Goal: Task Accomplishment & Management: Complete application form

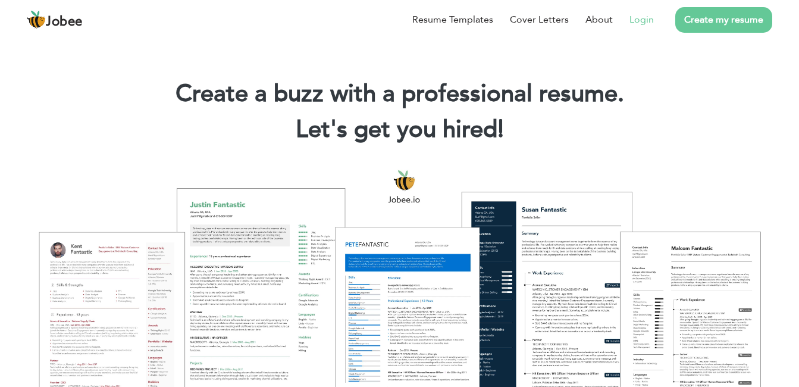
click at [644, 18] on link "Login" at bounding box center [641, 19] width 24 height 14
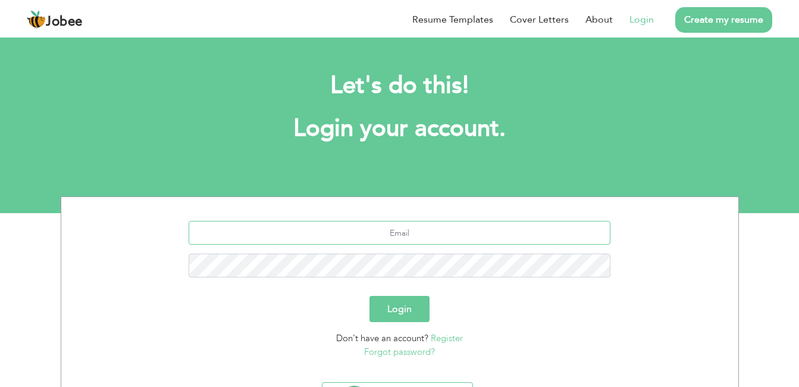
click at [468, 226] on input "text" at bounding box center [400, 233] width 422 height 24
type input "ayeshazafariqbal47@gmail.com"
click at [384, 316] on button "Login" at bounding box center [399, 309] width 60 height 26
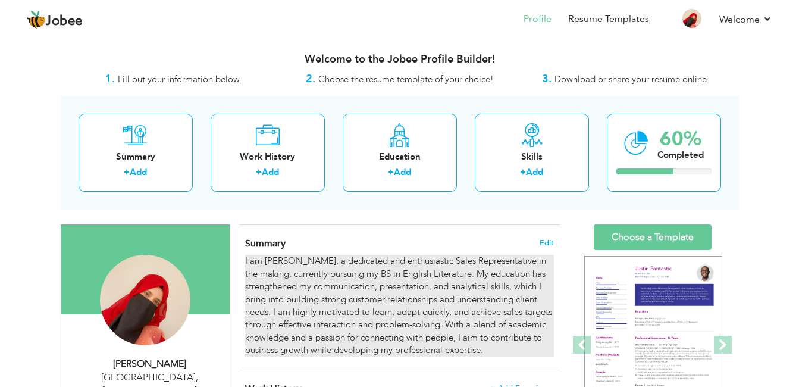
drag, startPoint x: 249, startPoint y: 257, endPoint x: 402, endPoint y: 314, distance: 163.2
click at [402, 314] on div "I am Ayesha, a dedicated and enthusiastic Sales Representative in the making, c…" at bounding box center [399, 306] width 308 height 102
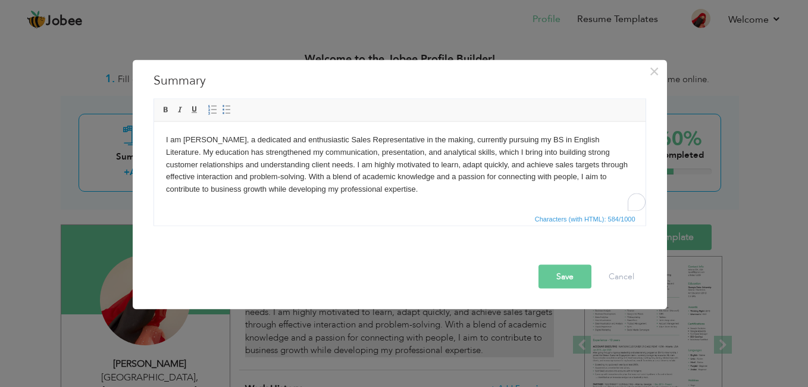
drag, startPoint x: 402, startPoint y: 314, endPoint x: 324, endPoint y: 258, distance: 95.4
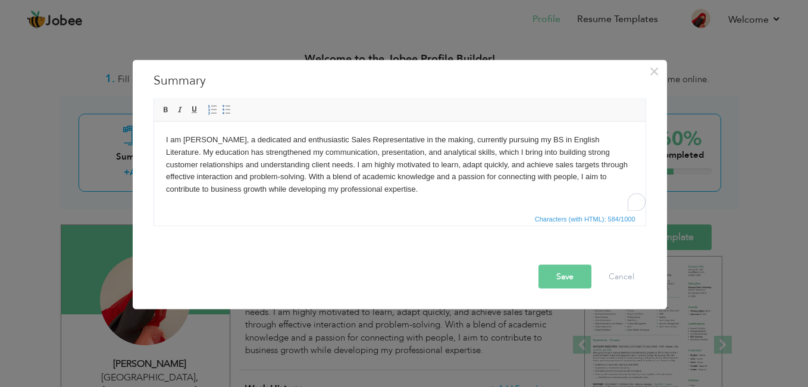
click at [324, 258] on div at bounding box center [403, 254] width 504 height 21
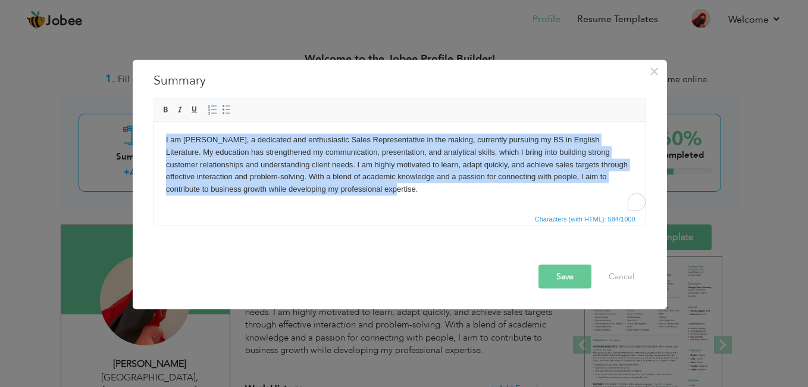
drag, startPoint x: 161, startPoint y: 137, endPoint x: 399, endPoint y: 205, distance: 246.7
click at [399, 205] on html "I am Ayesha, a dedicated and enthusiastic Sales Representative in the making, c…" at bounding box center [398, 164] width 491 height 86
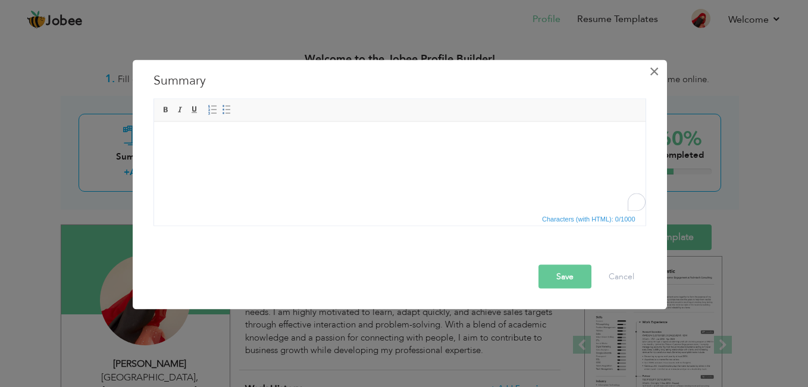
click at [654, 76] on span "×" at bounding box center [654, 71] width 10 height 21
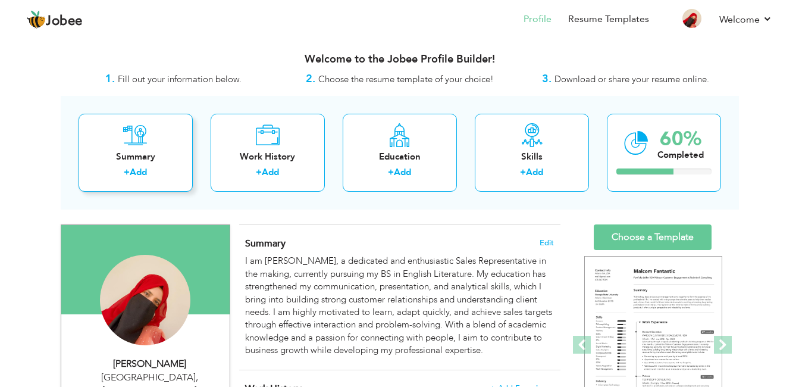
click at [160, 170] on div "+ Add" at bounding box center [135, 173] width 95 height 15
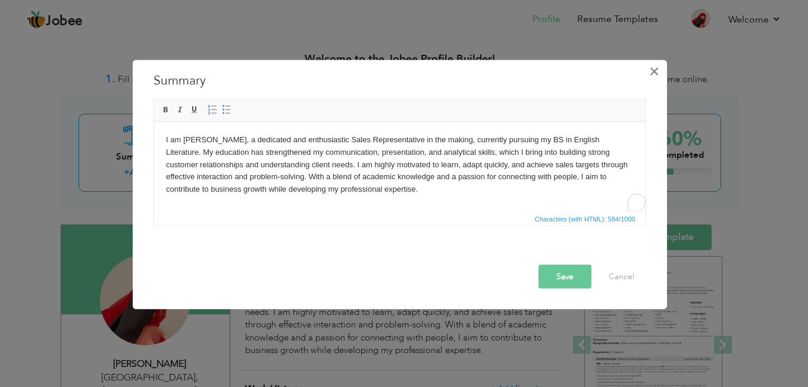
click at [651, 67] on span "×" at bounding box center [654, 71] width 10 height 21
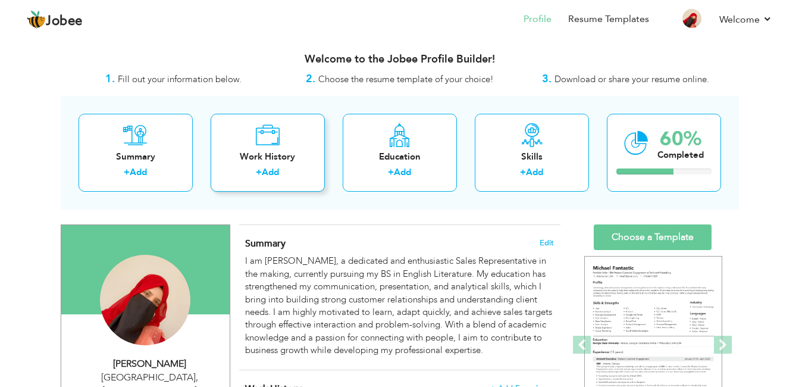
click at [294, 144] on div "Work History + Add" at bounding box center [268, 153] width 114 height 78
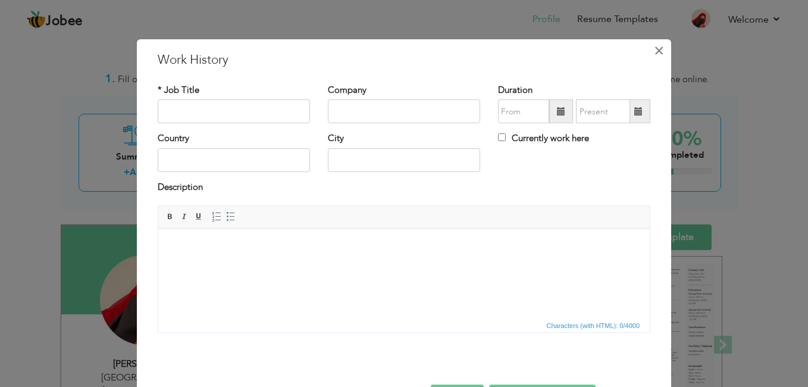
click at [654, 54] on span "×" at bounding box center [659, 50] width 10 height 21
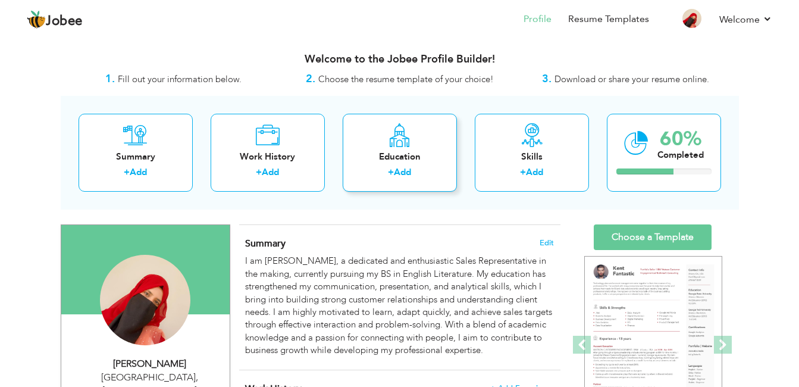
click at [408, 176] on link "Add" at bounding box center [402, 172] width 17 height 12
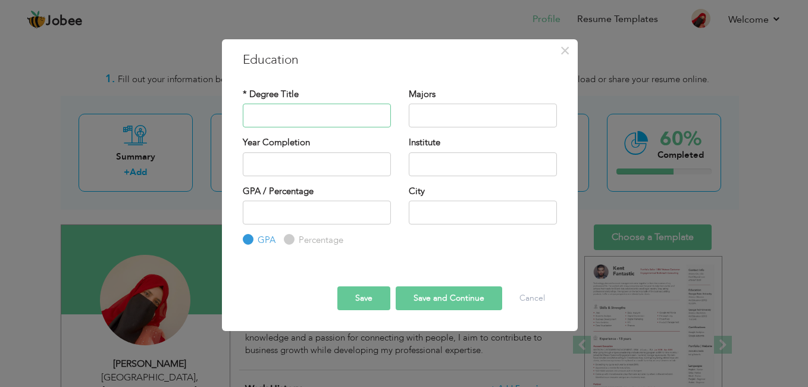
click at [280, 117] on input "text" at bounding box center [317, 116] width 148 height 24
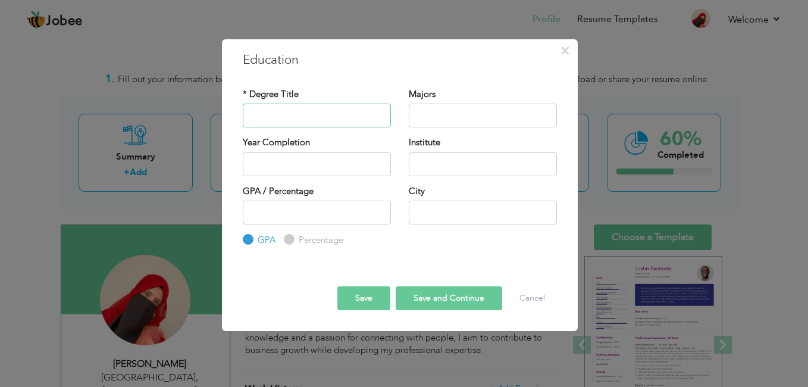
type input "BS English"
type input "2027"
type input "Benazir Bhutto Shaheed University, Lyari"
type input "3.3"
type input "[GEOGRAPHIC_DATA]"
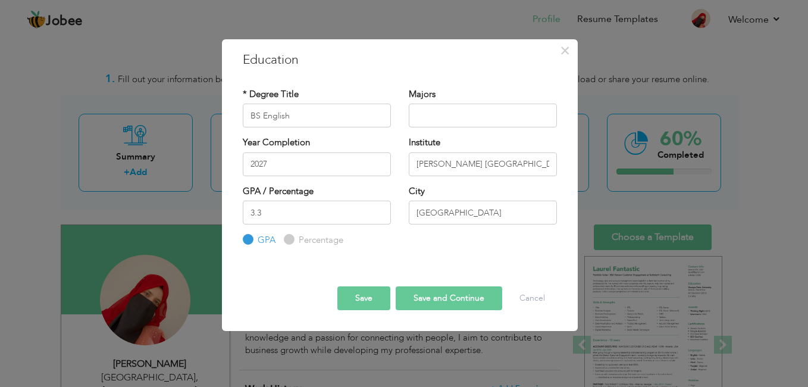
click at [356, 296] on button "Save" at bounding box center [363, 298] width 53 height 24
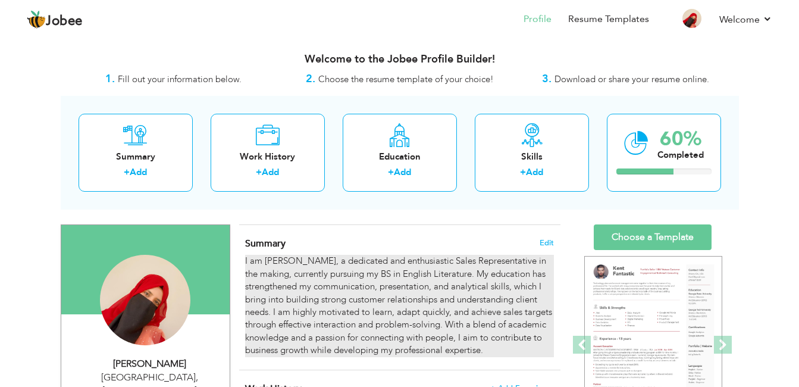
click at [247, 262] on div "I am Ayesha, a dedicated and enthusiastic Sales Representative in the making, c…" at bounding box center [399, 306] width 308 height 102
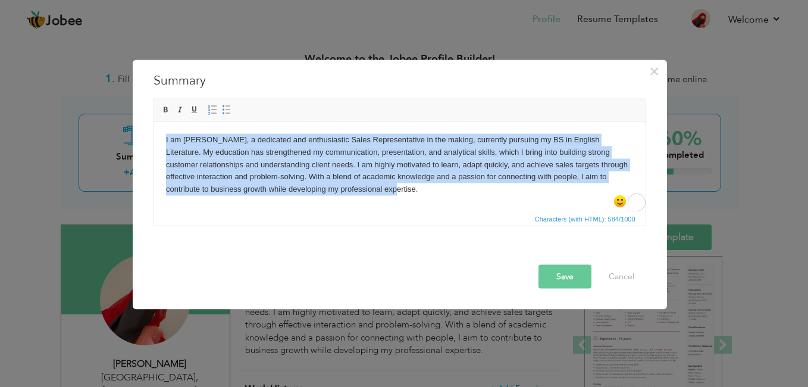
drag, startPoint x: 163, startPoint y: 138, endPoint x: 603, endPoint y: 362, distance: 494.1
click at [449, 207] on html "I am Ayesha, a dedicated and enthusiastic Sales Representative in the making, c…" at bounding box center [398, 164] width 491 height 86
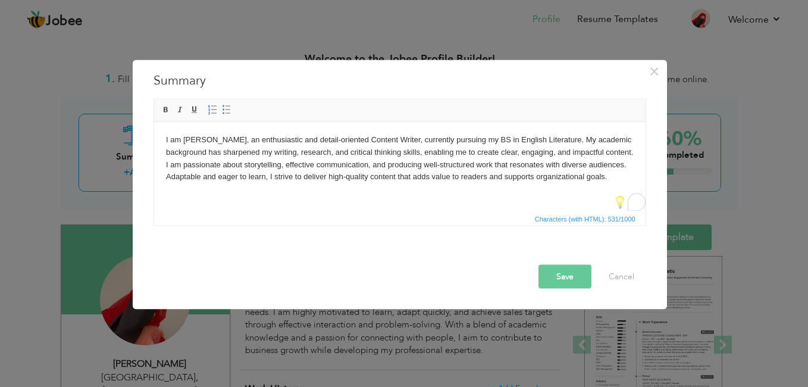
click at [569, 277] on button "Save" at bounding box center [564, 277] width 53 height 24
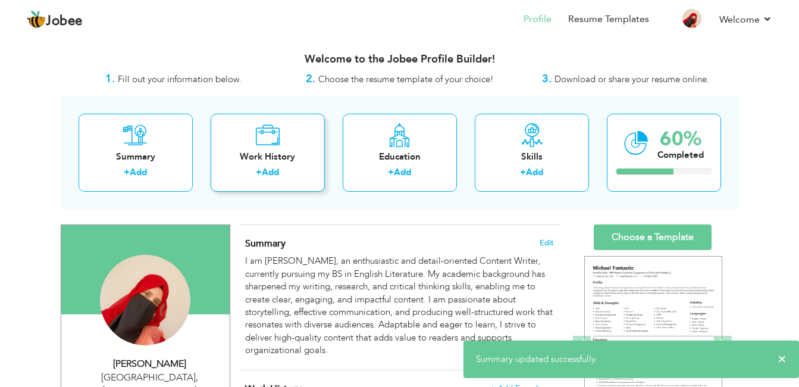
click at [226, 155] on div "Work History" at bounding box center [267, 157] width 95 height 12
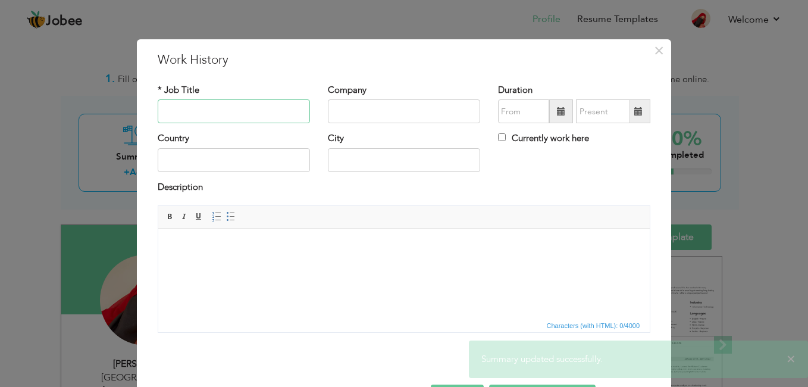
click at [216, 109] on input "text" at bounding box center [234, 111] width 152 height 24
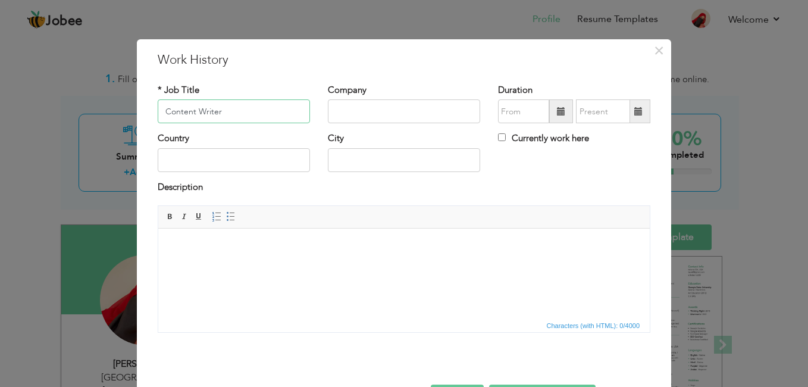
type input "Content Writer"
click at [349, 106] on input "text" at bounding box center [404, 111] width 152 height 24
type input "Free Lance"
click at [251, 162] on input "text" at bounding box center [234, 160] width 152 height 24
type input "[GEOGRAPHIC_DATA]"
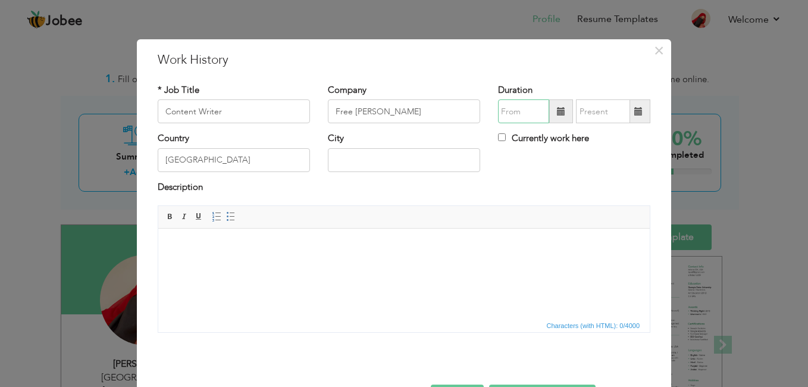
type input "09/2025"
type input "[GEOGRAPHIC_DATA]"
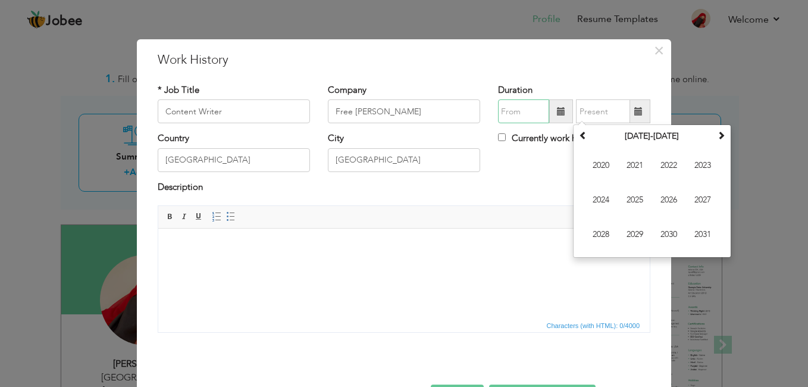
type input "09/2025"
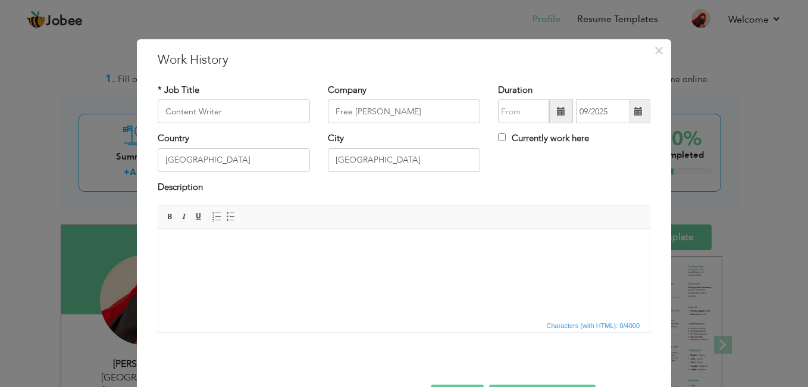
click at [430, 265] on html at bounding box center [403, 246] width 491 height 36
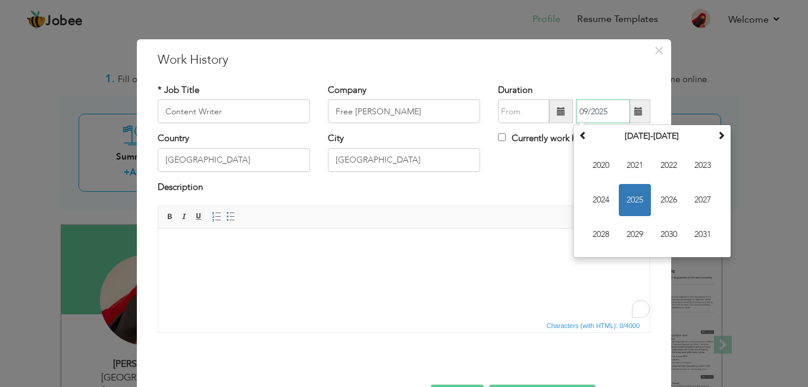
click at [606, 108] on input "09/2025" at bounding box center [603, 111] width 54 height 24
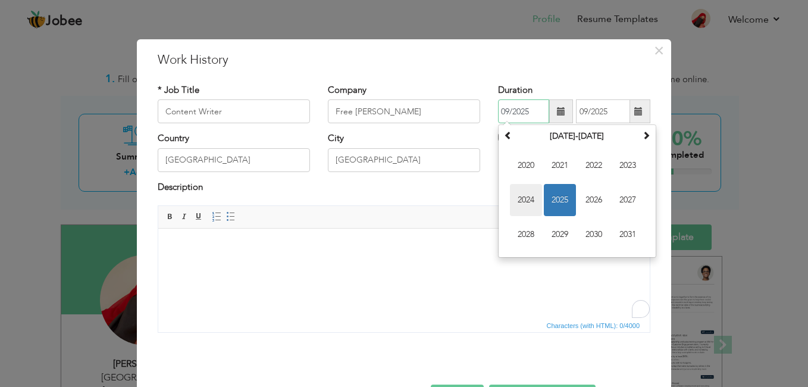
drag, startPoint x: 508, startPoint y: 116, endPoint x: 524, endPoint y: 196, distance: 81.8
click at [524, 123] on div "09/2025 September 2025 Su Mo Tu We Th Fr Sa 31 1 2 3 4 5 6 7 8 9 10 11 12 13 14…" at bounding box center [574, 111] width 152 height 24
click at [524, 196] on span "2024" at bounding box center [526, 200] width 32 height 32
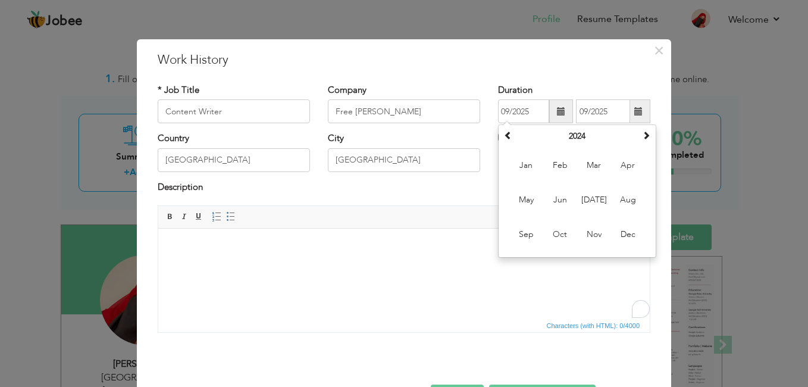
click at [410, 265] on html at bounding box center [403, 246] width 491 height 36
click at [530, 113] on input "09/2025" at bounding box center [523, 111] width 51 height 24
type input "0"
click at [506, 117] on input "text" at bounding box center [523, 111] width 51 height 24
click at [506, 134] on span at bounding box center [508, 135] width 8 height 8
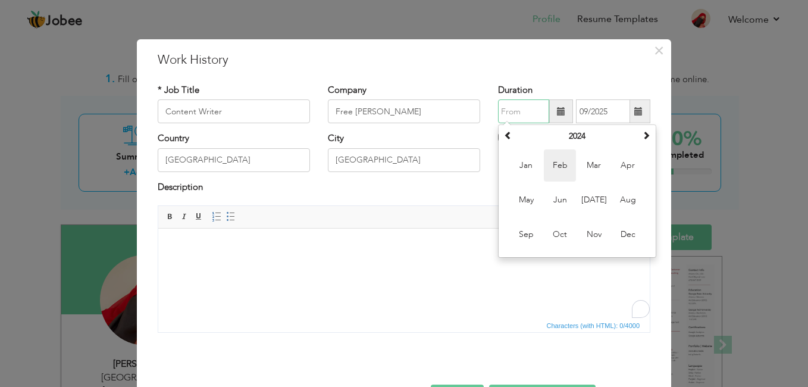
click at [558, 165] on span "Feb" at bounding box center [560, 165] width 32 height 32
type input "02/2024"
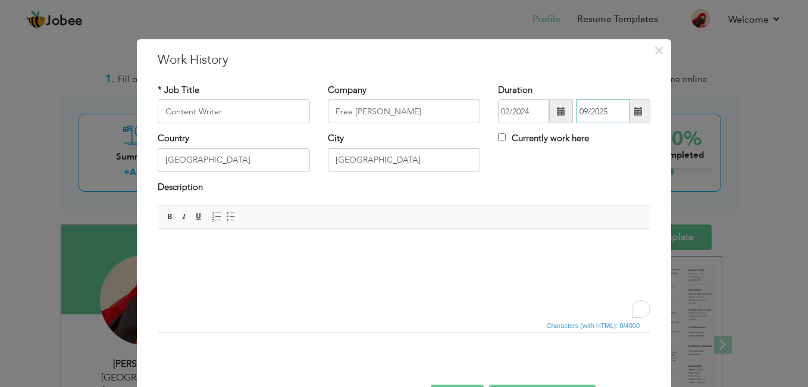
click at [585, 107] on input "09/2025" at bounding box center [603, 111] width 54 height 24
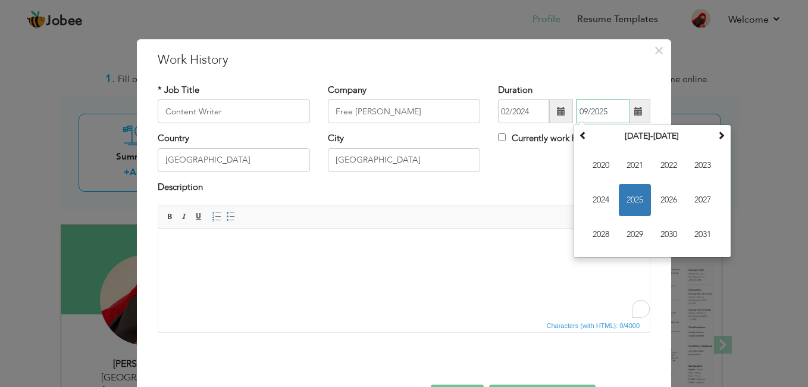
click at [640, 193] on span "2025" at bounding box center [635, 200] width 32 height 32
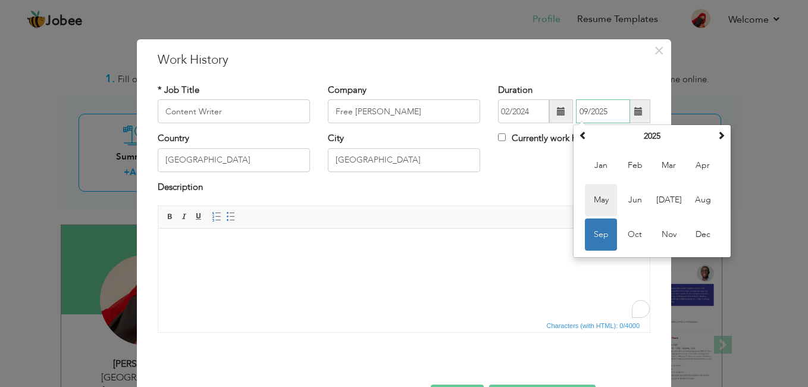
click at [604, 190] on span "May" at bounding box center [601, 200] width 32 height 32
type input "05/2025"
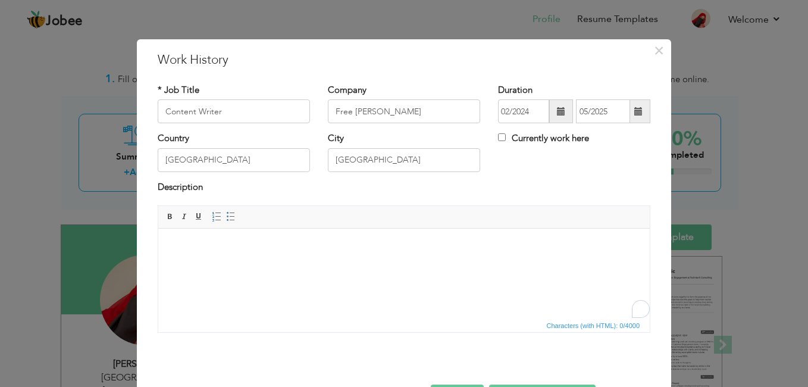
click at [362, 265] on html at bounding box center [403, 246] width 491 height 36
click at [237, 261] on html at bounding box center [403, 246] width 491 height 36
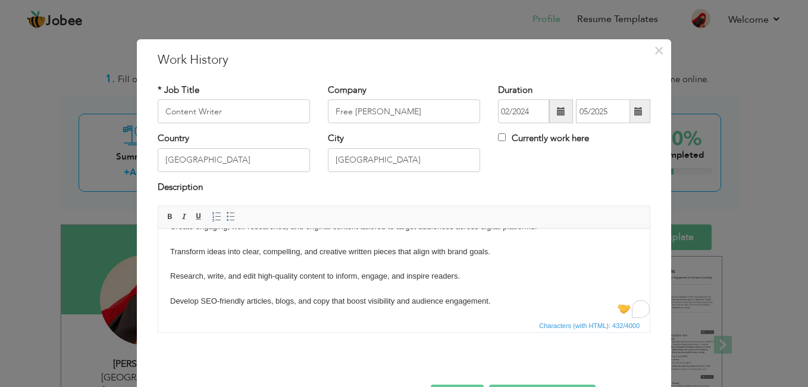
scroll to position [42, 0]
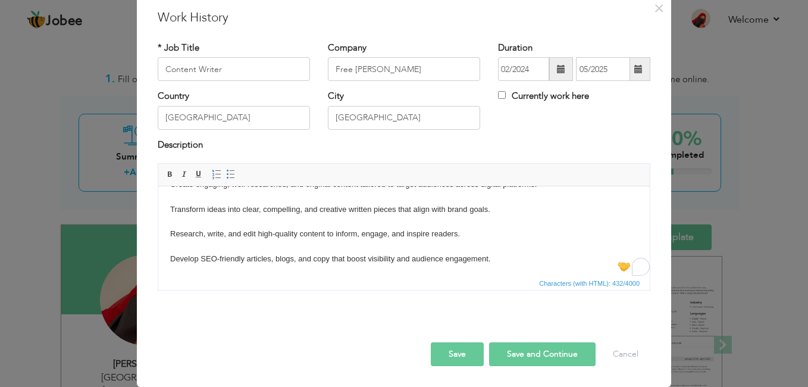
click at [454, 346] on button "Save" at bounding box center [457, 354] width 53 height 24
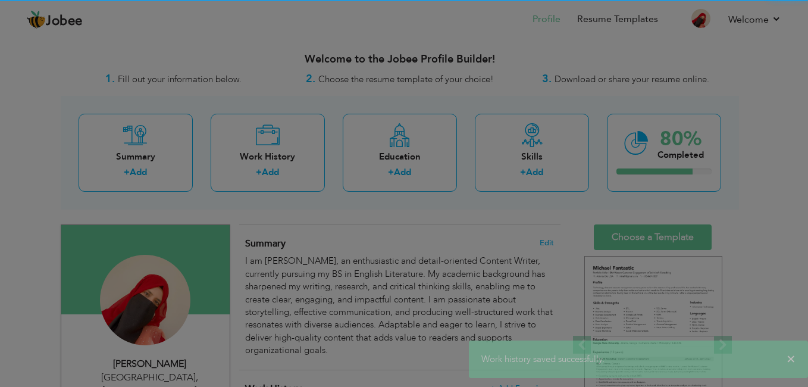
scroll to position [0, 0]
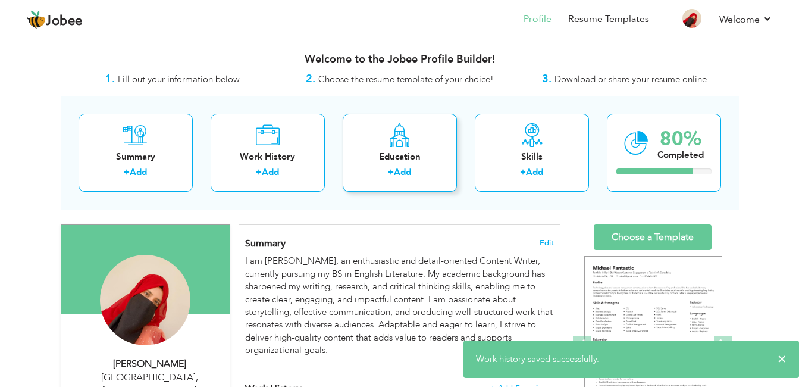
click at [362, 162] on div "Education" at bounding box center [399, 157] width 95 height 12
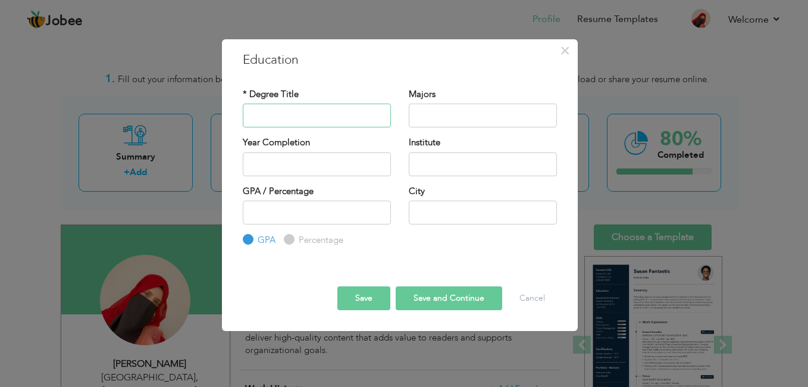
click at [316, 117] on input "text" at bounding box center [317, 116] width 148 height 24
type input "BS English"
type input "2027"
type input "[PERSON_NAME] [GEOGRAPHIC_DATA], [GEOGRAPHIC_DATA]"
type input "3.3"
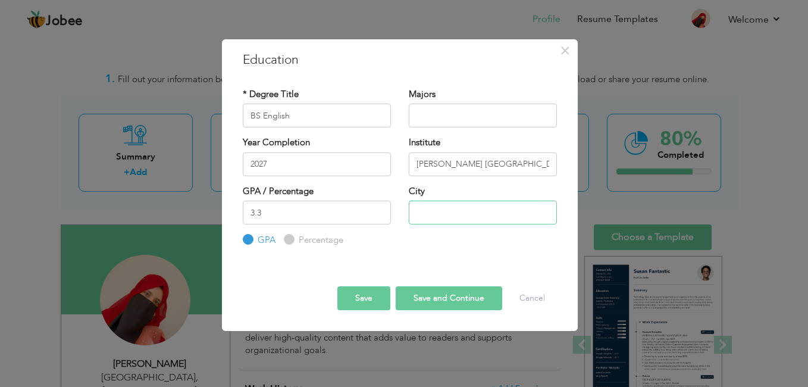
type input "[GEOGRAPHIC_DATA]"
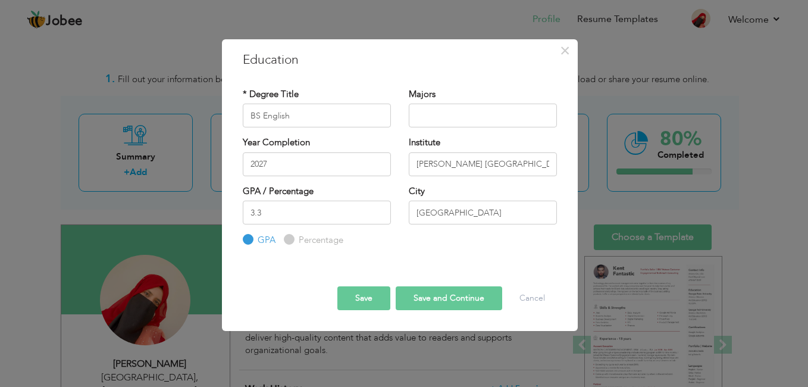
click at [376, 297] on button "Save" at bounding box center [363, 298] width 53 height 24
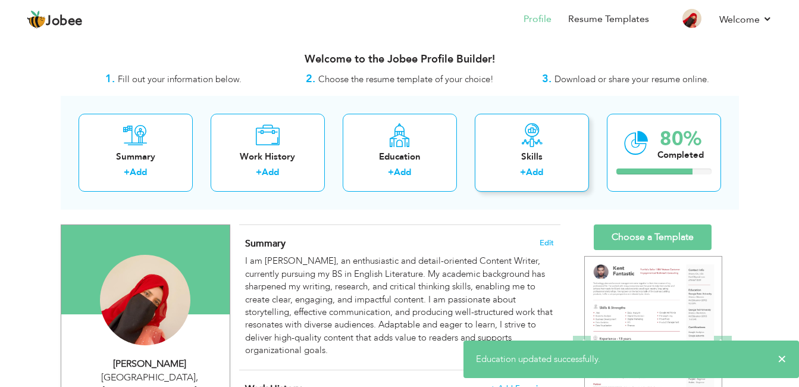
click at [502, 174] on div "+ Add" at bounding box center [531, 173] width 95 height 15
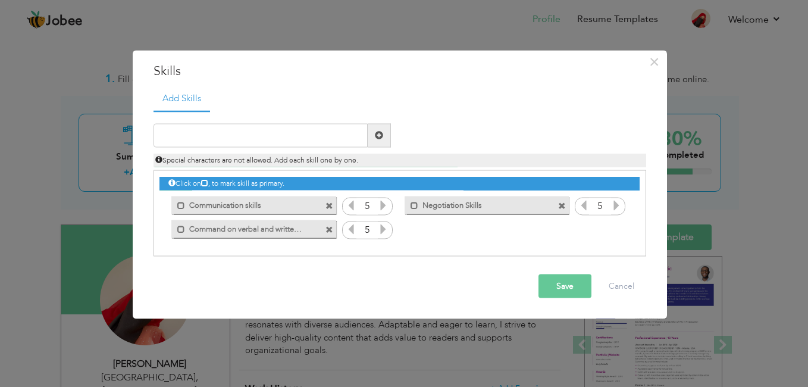
click at [329, 206] on span at bounding box center [329, 206] width 8 height 8
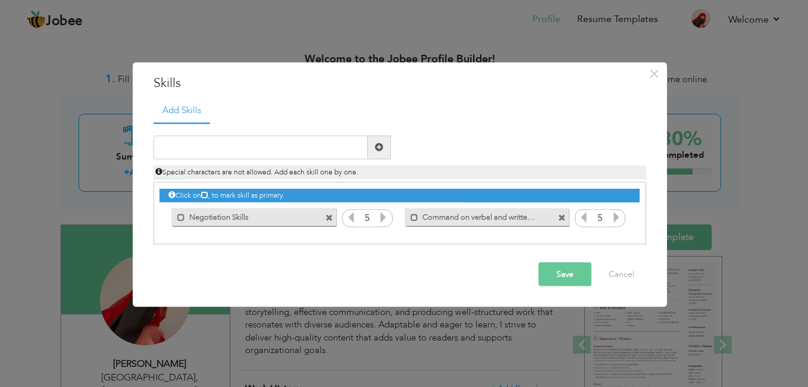
click at [329, 218] on span at bounding box center [329, 218] width 8 height 8
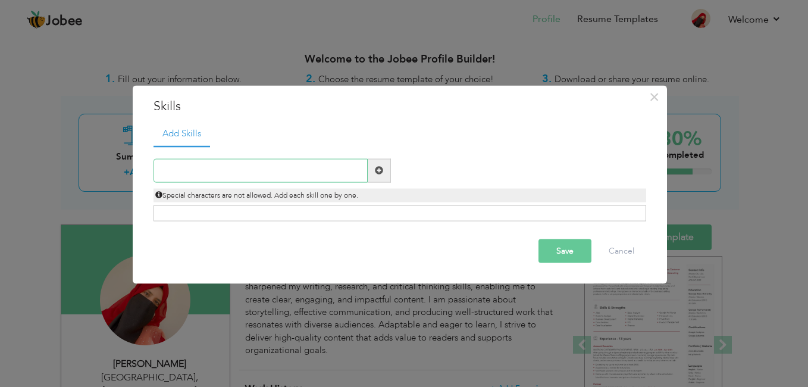
click at [265, 164] on input "text" at bounding box center [260, 170] width 214 height 24
type input "c"
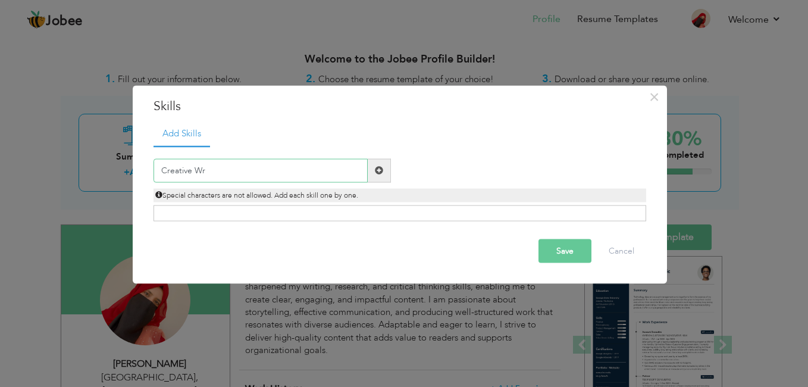
type input "Creative Wri"
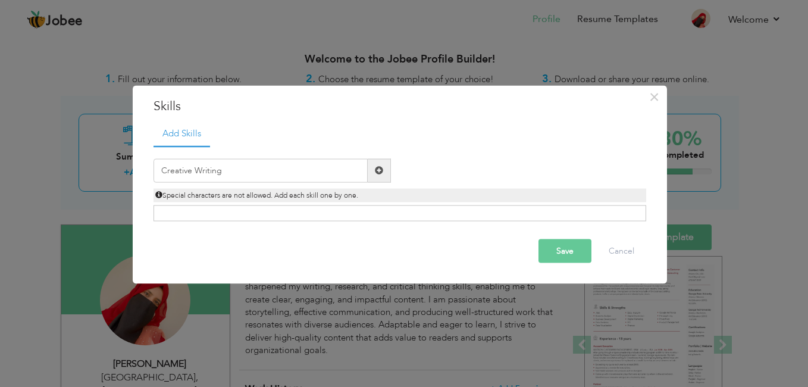
type input "Creative Writing"
click at [374, 164] on span at bounding box center [379, 170] width 23 height 24
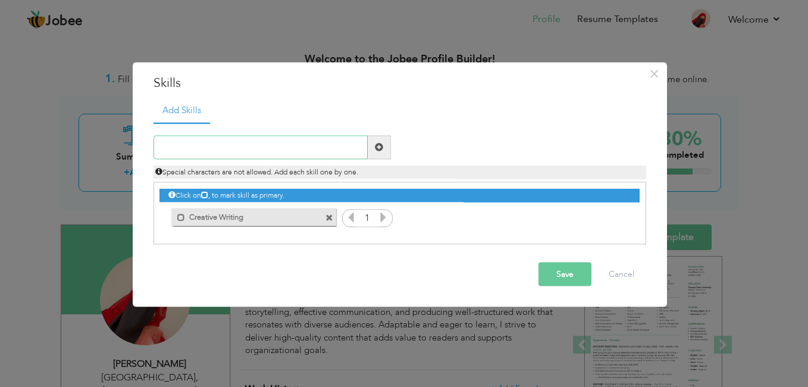
click at [321, 155] on input "text" at bounding box center [260, 147] width 214 height 24
type input "Copywriting and Blogging"
click at [386, 151] on span at bounding box center [379, 147] width 23 height 24
click at [304, 140] on input "text" at bounding box center [260, 147] width 214 height 24
type input "Storytelling"
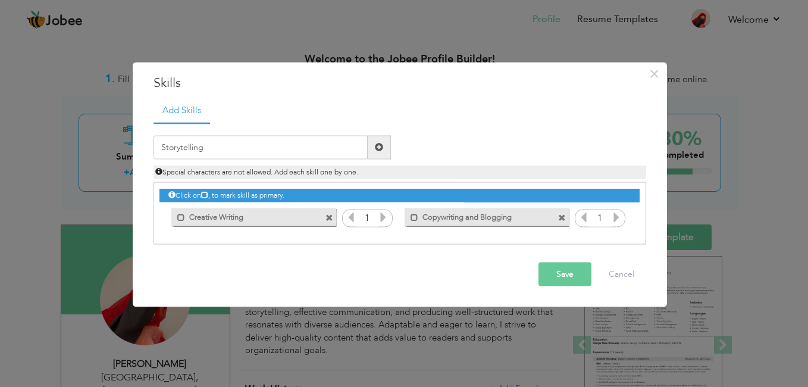
click at [384, 145] on span at bounding box center [379, 147] width 23 height 24
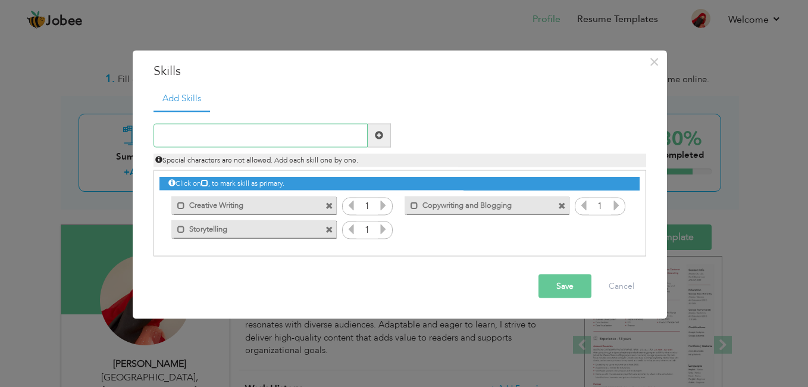
click at [296, 133] on input "text" at bounding box center [260, 135] width 214 height 24
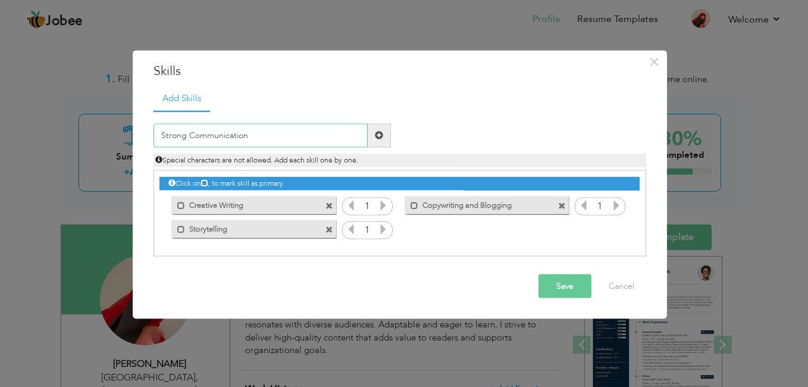
type input "Strong Communication"
click at [373, 137] on span at bounding box center [379, 135] width 23 height 24
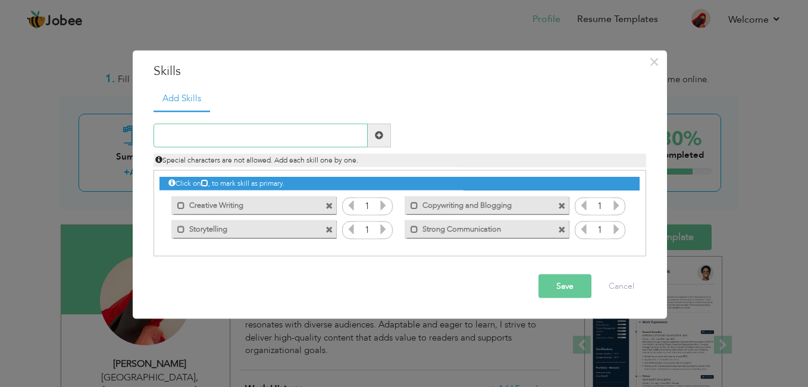
click at [282, 130] on input "text" at bounding box center [260, 135] width 214 height 24
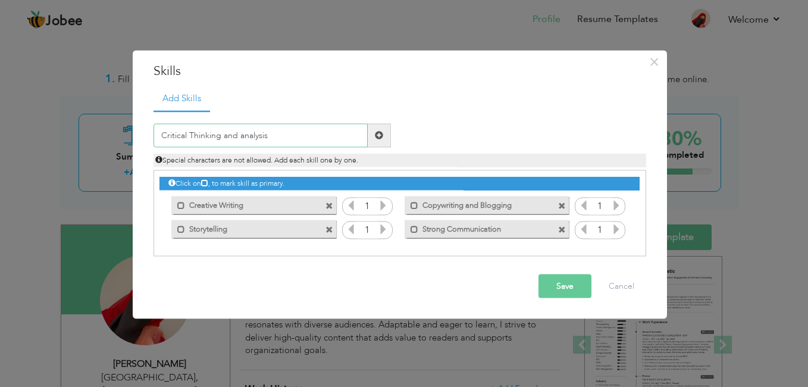
type input "Critical Thinking and analysis"
click at [378, 136] on span at bounding box center [379, 135] width 8 height 8
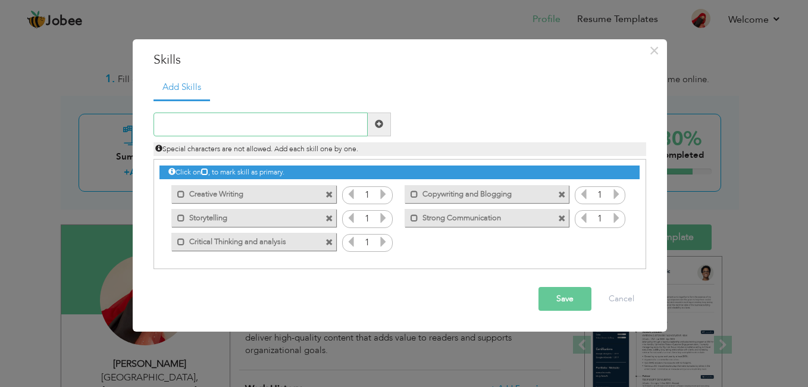
click at [309, 120] on input "text" at bounding box center [260, 124] width 214 height 24
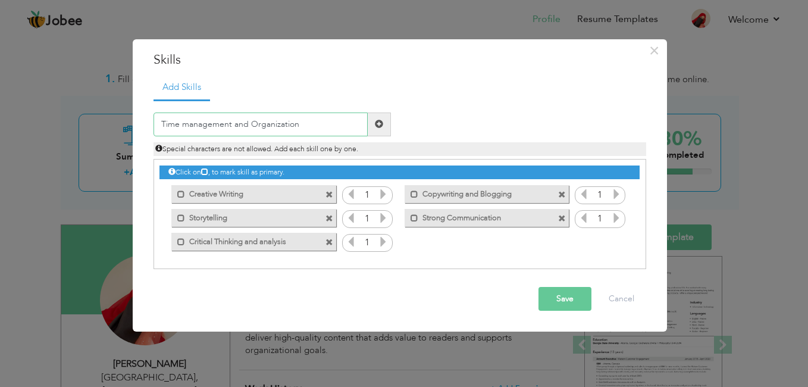
type input "Time management and Organization"
click at [387, 126] on span at bounding box center [379, 124] width 23 height 24
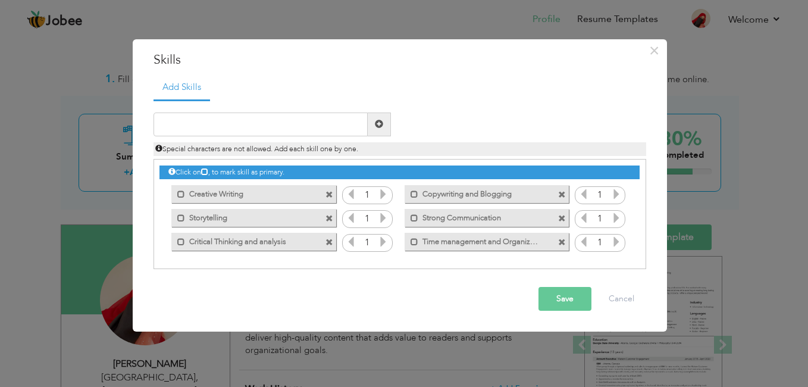
click at [380, 186] on div "Click on , to mark skill as primary. Mark as primary skill. Communication skill…" at bounding box center [399, 206] width 480 height 94
click at [383, 194] on icon at bounding box center [383, 194] width 11 height 11
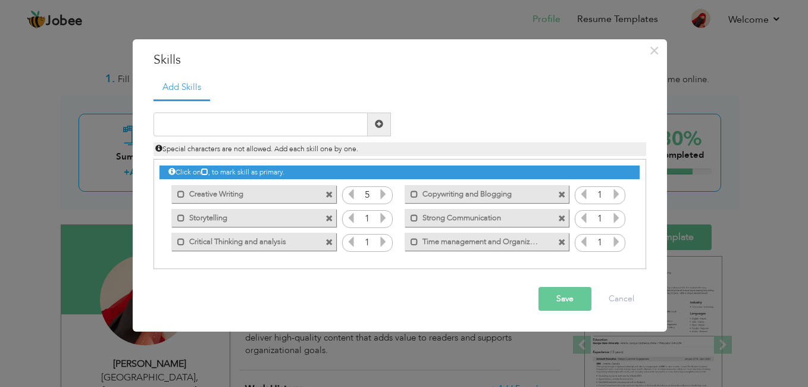
click at [385, 217] on icon at bounding box center [383, 217] width 11 height 11
click at [383, 240] on icon at bounding box center [383, 241] width 11 height 11
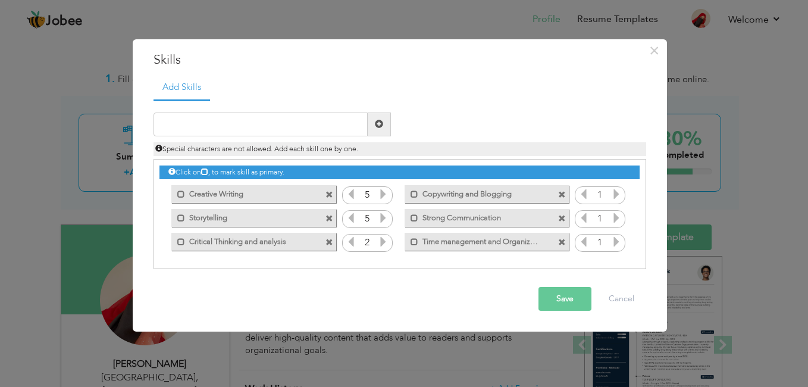
click at [383, 240] on icon at bounding box center [383, 241] width 11 height 11
click at [615, 190] on icon at bounding box center [616, 194] width 11 height 11
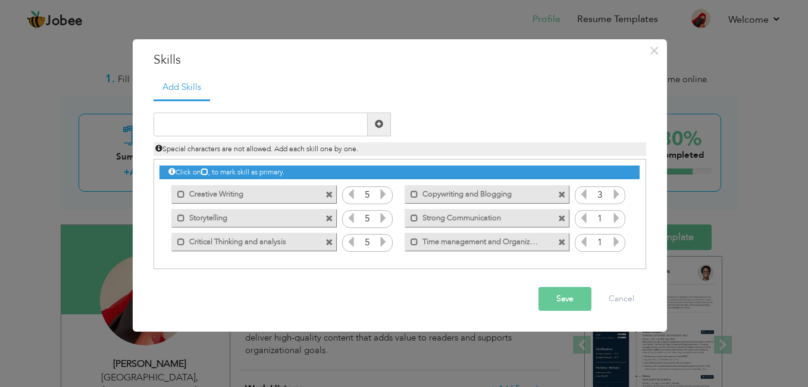
click at [615, 190] on icon at bounding box center [616, 194] width 11 height 11
click at [614, 214] on icon at bounding box center [616, 217] width 11 height 11
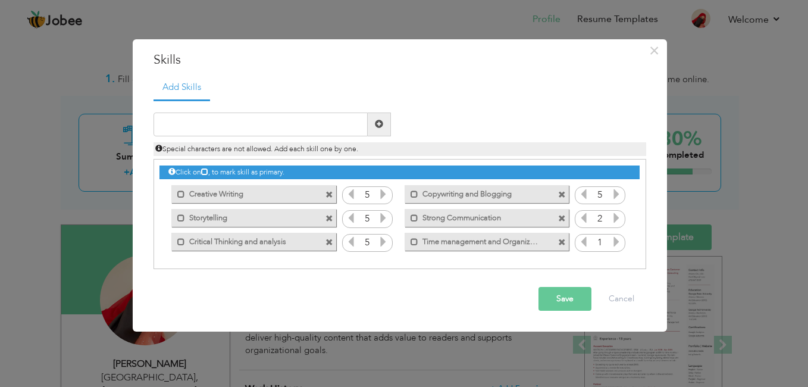
click at [614, 214] on icon at bounding box center [616, 217] width 11 height 11
click at [614, 237] on icon at bounding box center [616, 241] width 11 height 11
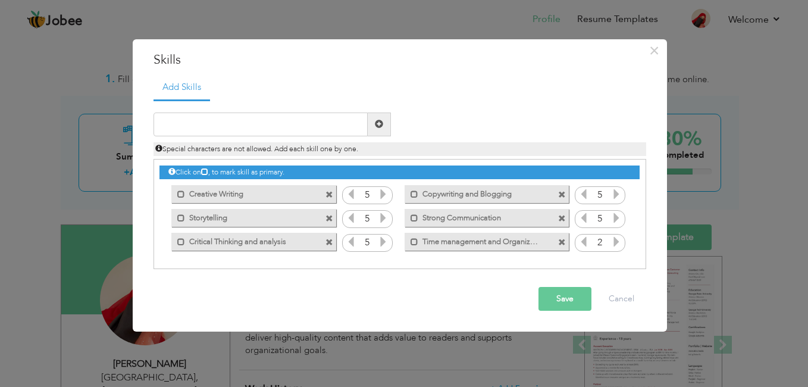
click at [614, 237] on icon at bounding box center [616, 241] width 11 height 11
click at [567, 291] on button "Save" at bounding box center [564, 299] width 53 height 24
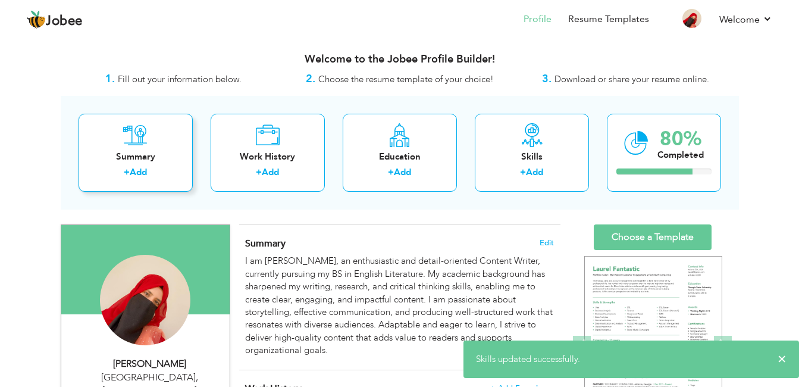
click at [155, 149] on div "Summary + Add" at bounding box center [136, 153] width 114 height 78
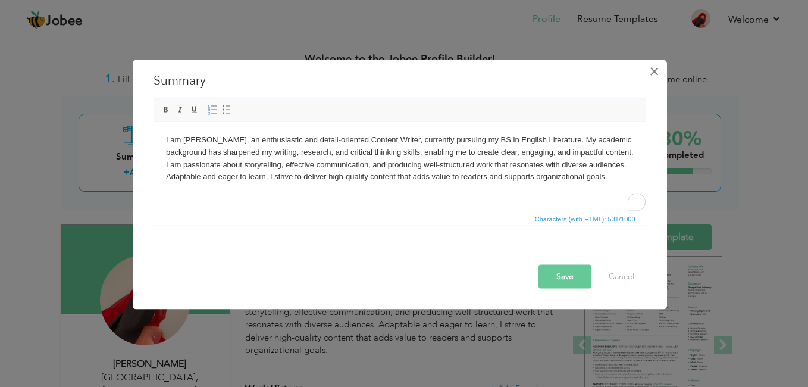
click at [659, 72] on span "×" at bounding box center [654, 71] width 10 height 21
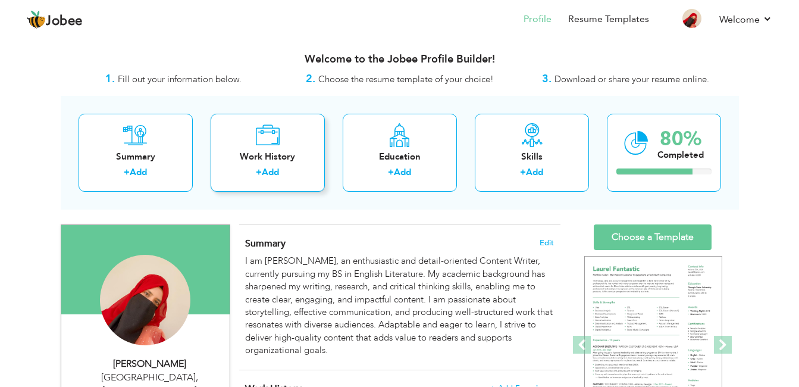
click at [298, 160] on div "Work History" at bounding box center [267, 157] width 95 height 12
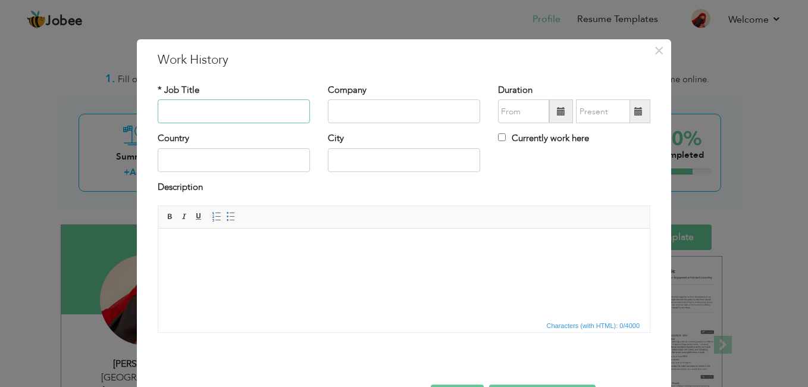
click at [229, 109] on input "text" at bounding box center [234, 111] width 152 height 24
click at [654, 55] on span "×" at bounding box center [659, 50] width 10 height 21
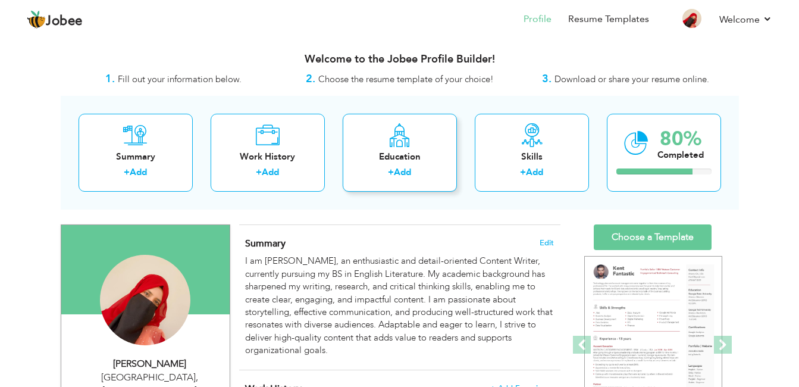
click at [414, 156] on div "Education" at bounding box center [399, 157] width 95 height 12
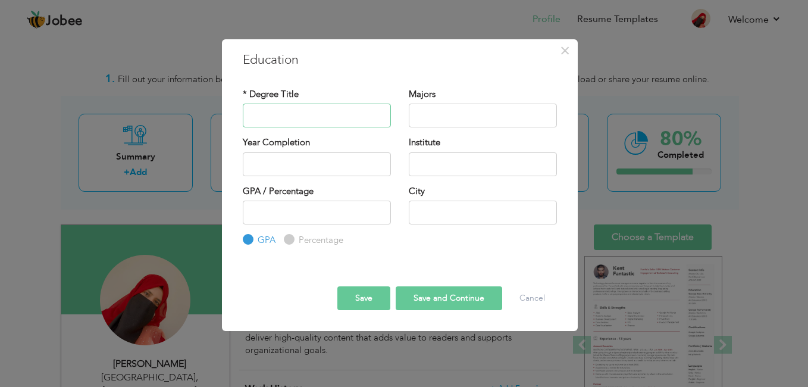
click at [359, 121] on input "text" at bounding box center [317, 116] width 148 height 24
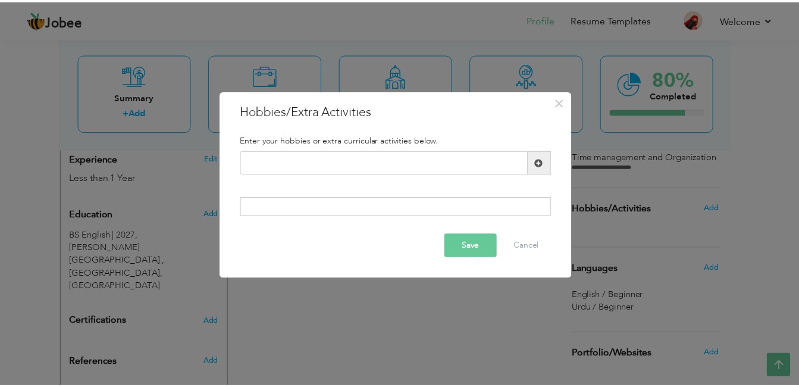
scroll to position [454, 0]
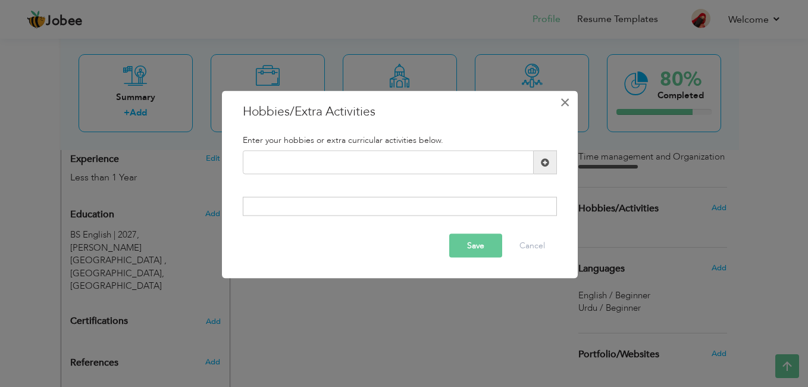
click at [560, 104] on span "×" at bounding box center [565, 102] width 10 height 21
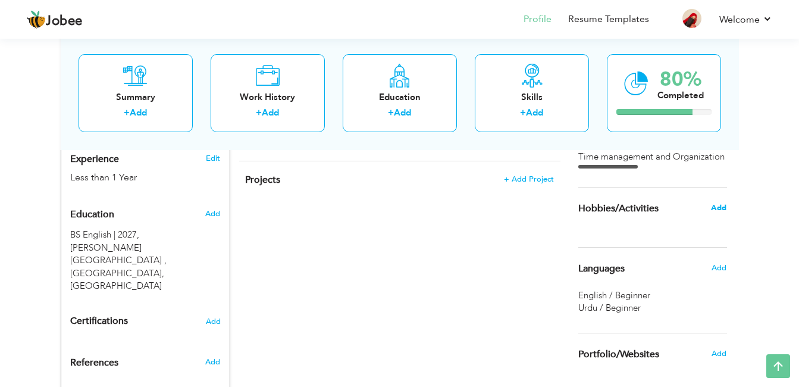
click at [716, 208] on span "Add" at bounding box center [718, 207] width 15 height 11
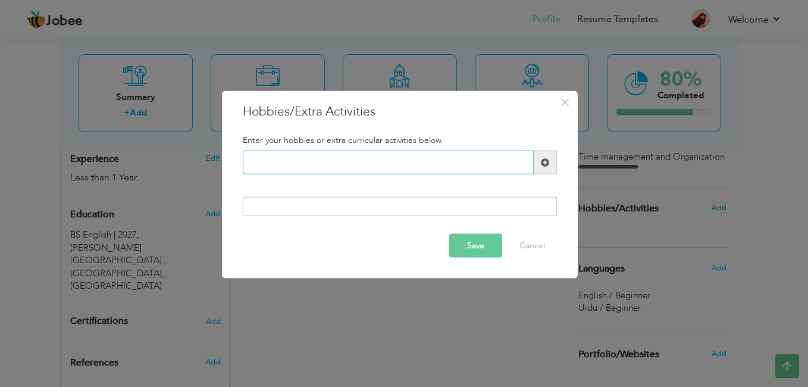
click at [376, 165] on input "text" at bounding box center [388, 163] width 291 height 24
click at [566, 104] on span "×" at bounding box center [565, 102] width 10 height 21
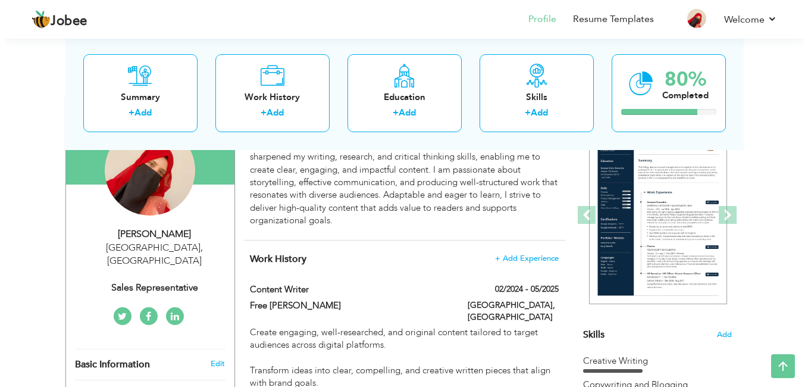
scroll to position [120, 0]
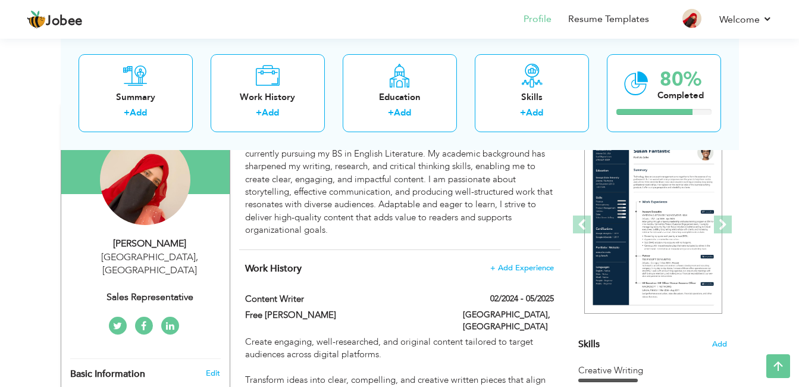
click at [194, 290] on div "Sales Representative" at bounding box center [149, 297] width 159 height 14
type input "[PERSON_NAME]"
type input "Zafar"
type input "03282043956"
type input "[GEOGRAPHIC_DATA]"
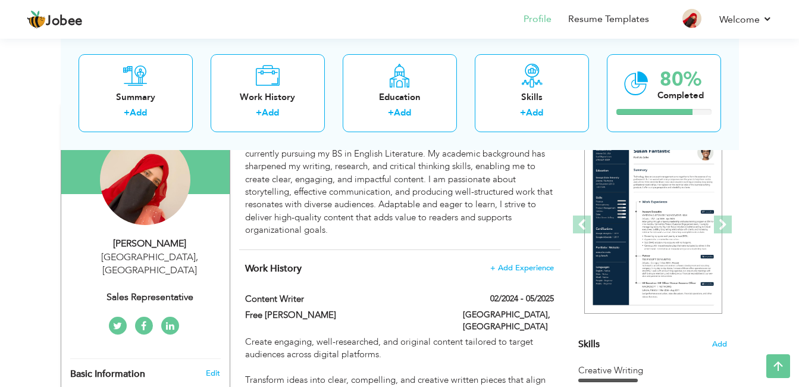
select select "number:2"
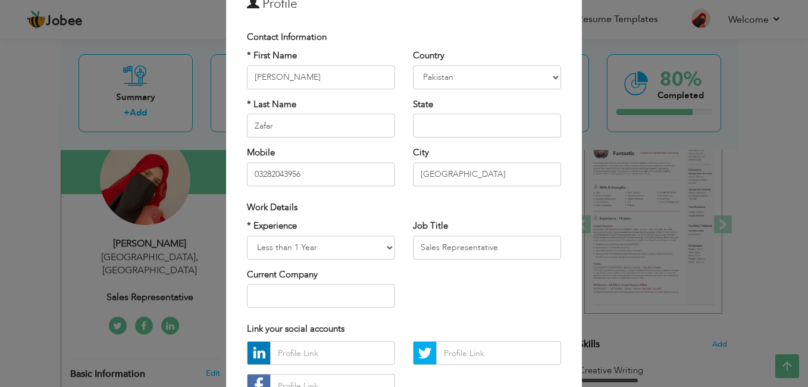
scroll to position [55, 0]
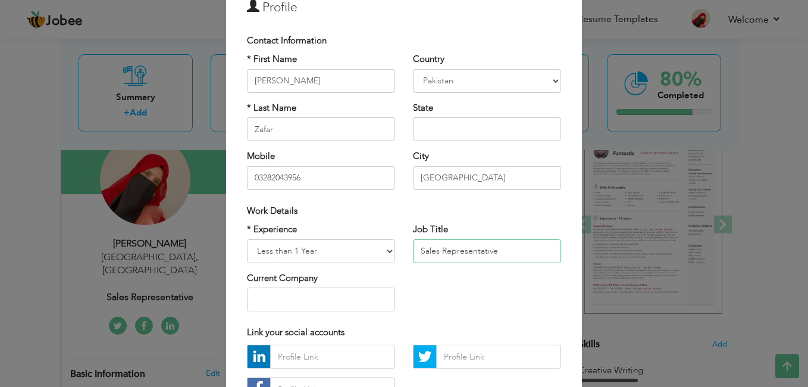
click at [518, 253] on input "Sales Representative" at bounding box center [487, 251] width 148 height 24
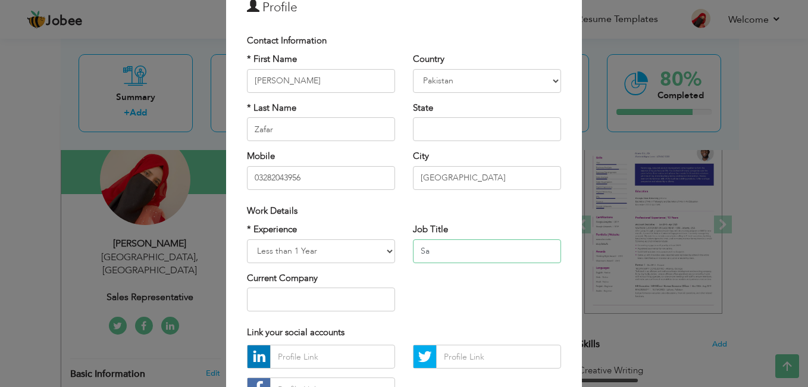
type input "S"
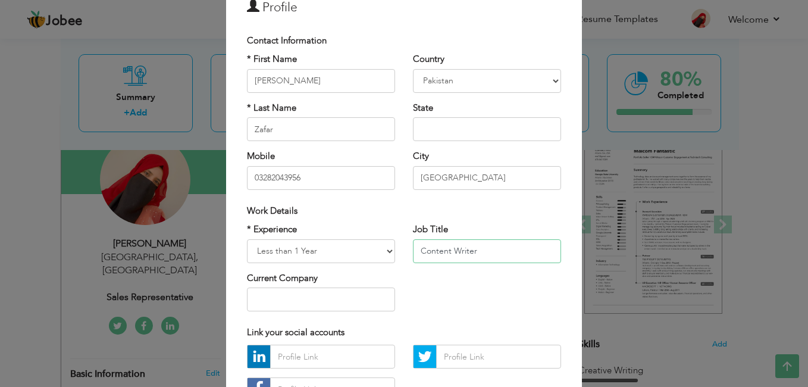
type input "Content Writer"
click at [383, 250] on select "Entry Level Less than 1 Year 1 Year 2 Years 3 Years 4 Years 5 Years 6 Years 7 Y…" at bounding box center [321, 251] width 148 height 24
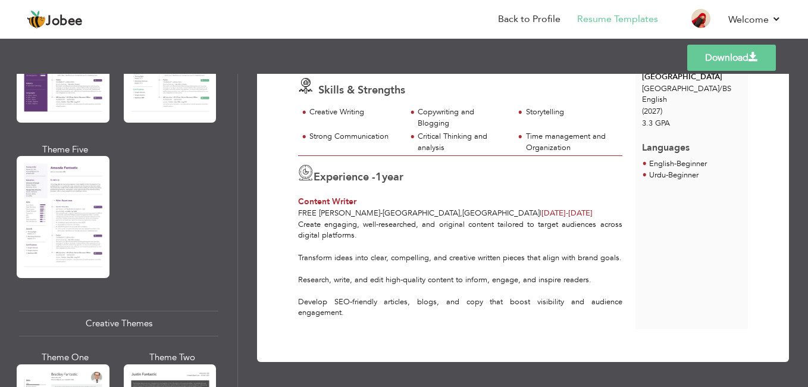
scroll to position [1195, 0]
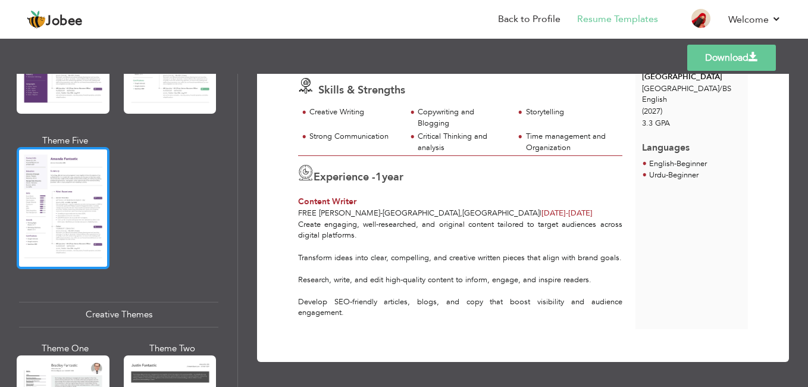
click at [64, 213] on div at bounding box center [63, 208] width 93 height 122
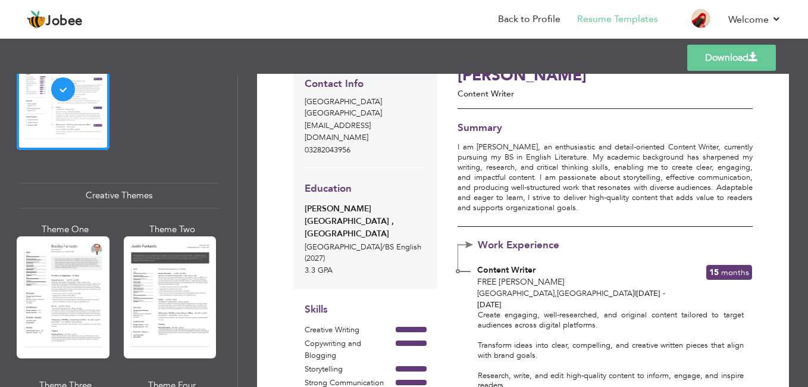
scroll to position [0, 0]
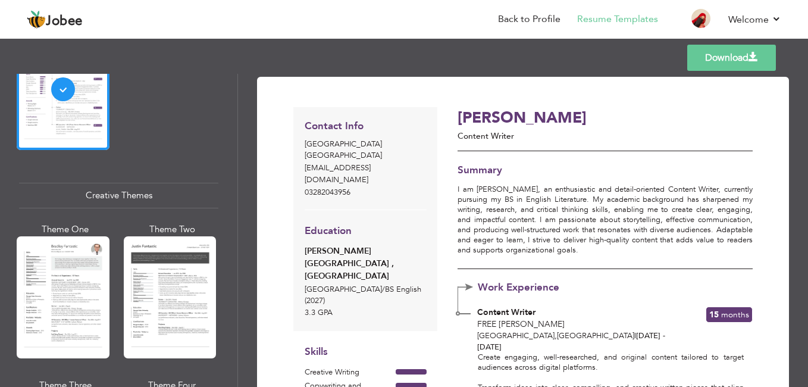
click at [737, 57] on link "Download" at bounding box center [731, 58] width 89 height 26
